Goal: Task Accomplishment & Management: Use online tool/utility

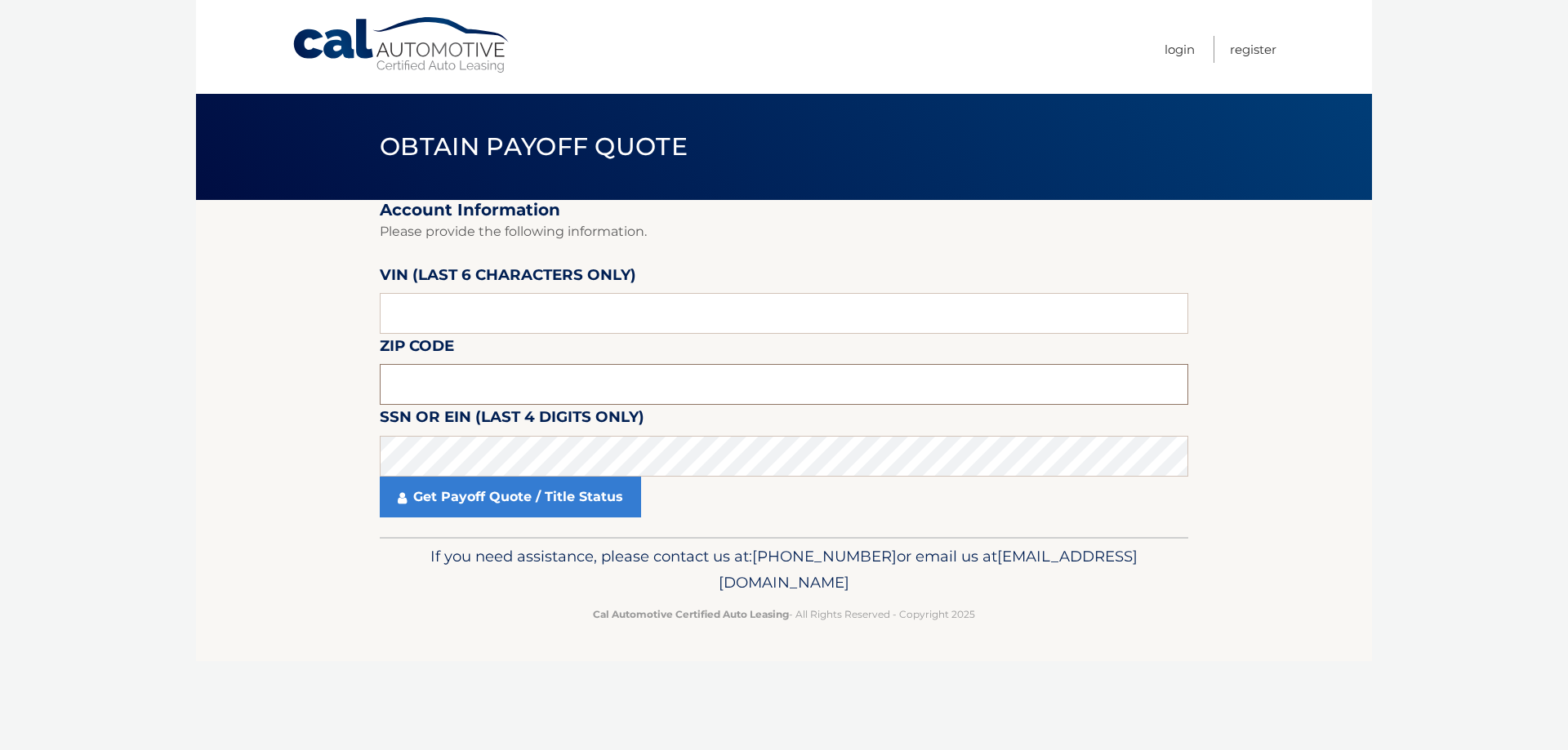
click at [413, 376] on input "text" at bounding box center [784, 385] width 808 height 41
type input "10467"
click at [457, 324] on input "text" at bounding box center [784, 314] width 808 height 41
type input "514559"
click at [498, 494] on link "Get Payoff Quote / Title Status" at bounding box center [509, 497] width 261 height 41
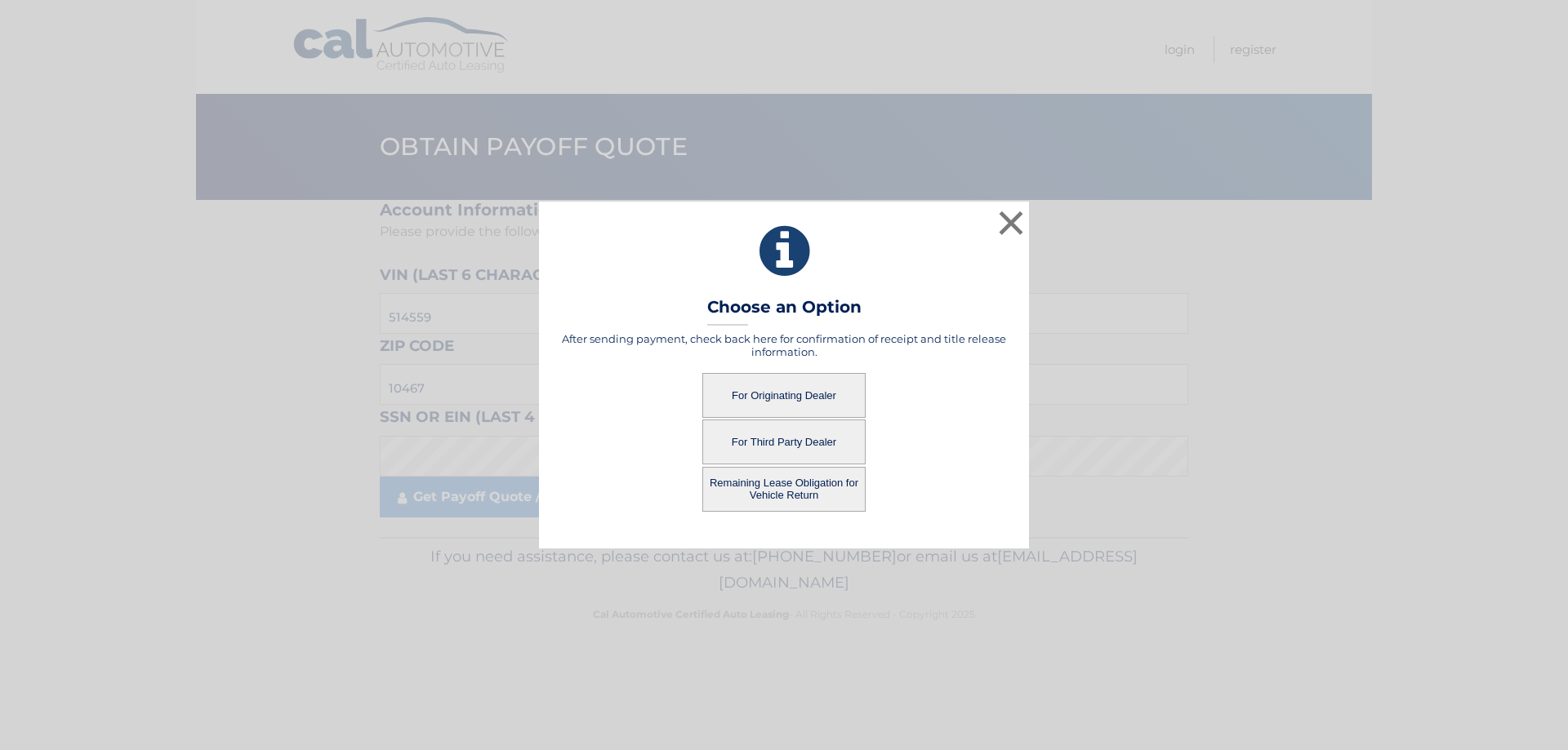
click at [769, 391] on button "For Originating Dealer" at bounding box center [784, 395] width 163 height 45
click at [769, 392] on button "For Originating Dealer" at bounding box center [784, 395] width 163 height 45
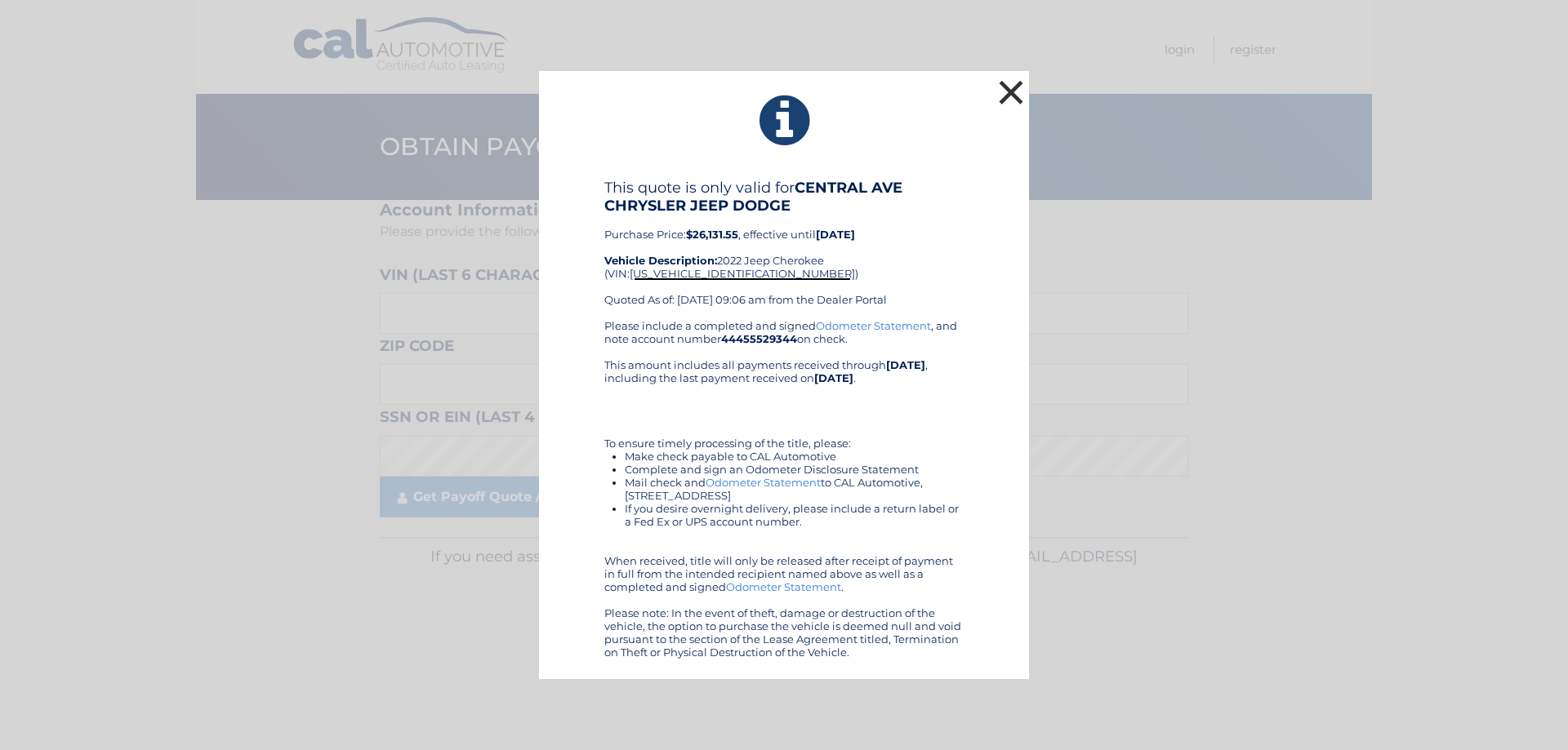
click at [1015, 94] on button "×" at bounding box center [1011, 91] width 32 height 32
